Goal: Task Accomplishment & Management: Manage account settings

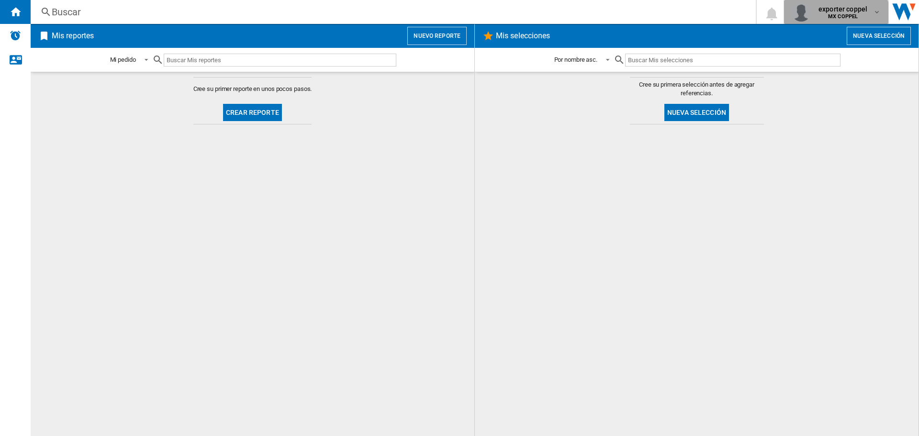
click at [833, 18] on b "MX COPPEL" at bounding box center [843, 16] width 30 height 6
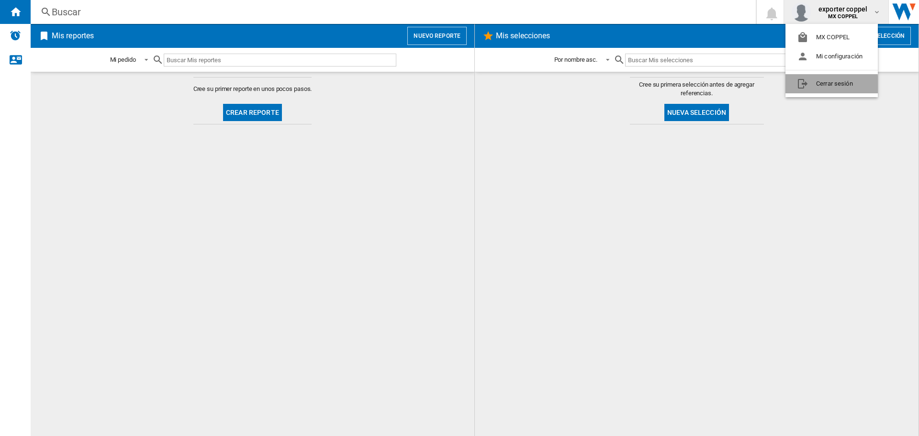
click at [812, 85] on button "Cerrar sesión" at bounding box center [831, 83] width 92 height 19
